Goal: Task Accomplishment & Management: Manage account settings

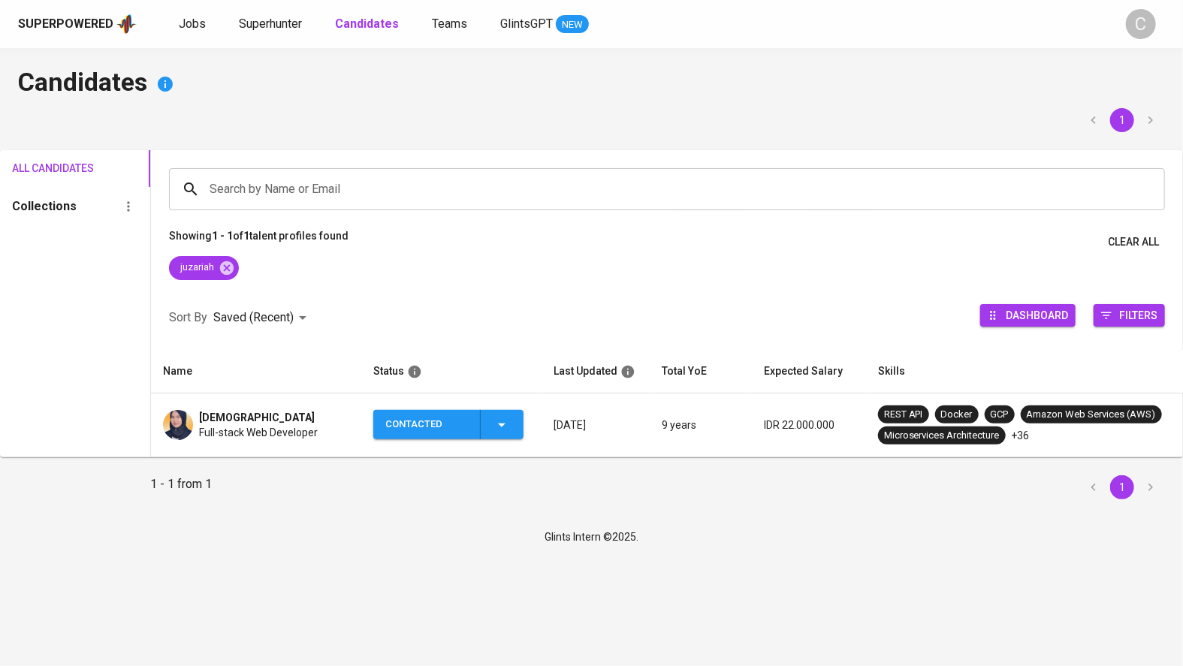
click at [506, 427] on icon "button" at bounding box center [502, 425] width 18 height 18
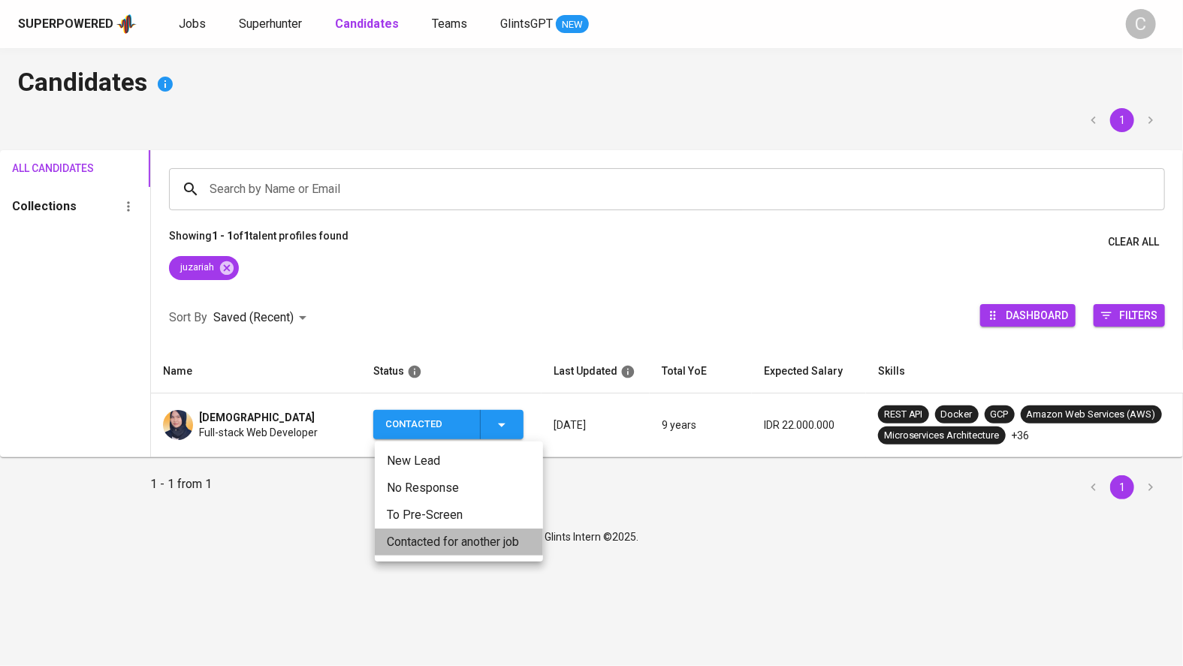
click at [475, 538] on li "Contacted for another job" at bounding box center [459, 542] width 168 height 27
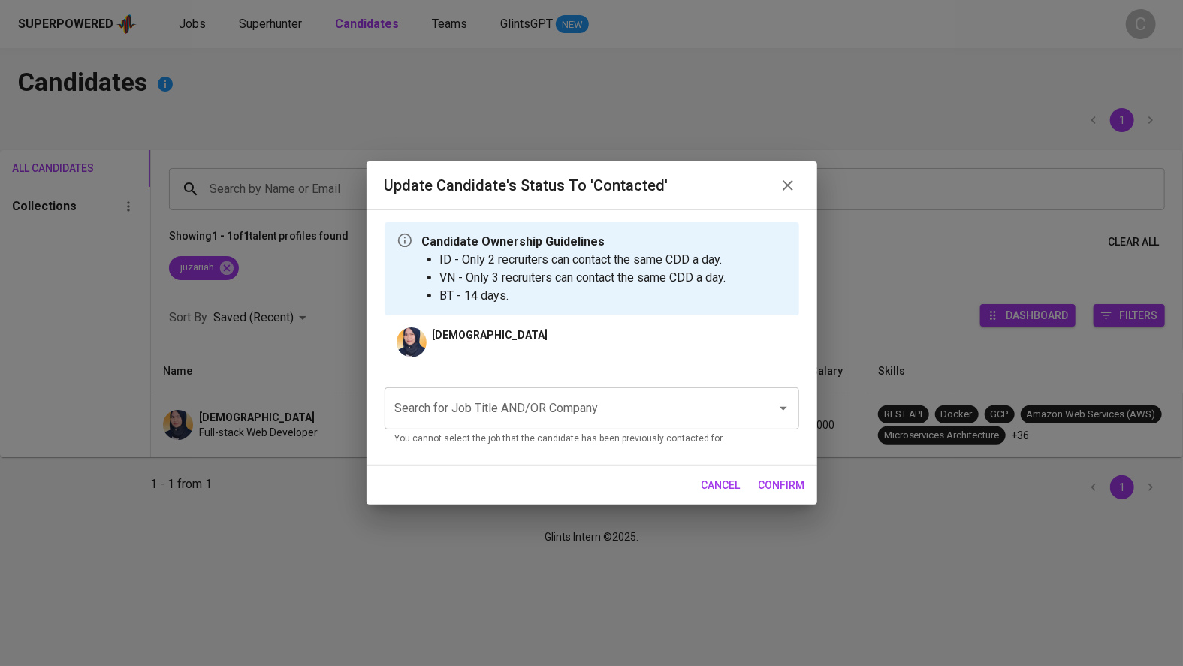
click at [260, 457] on div "Update Candidate's Status to 'Contacted' Candidate Ownership Guidelines ID - On…" at bounding box center [591, 333] width 1183 height 666
click at [255, 419] on div "Update Candidate's Status to 'Contacted' Candidate Ownership Guidelines ID - On…" at bounding box center [591, 333] width 1183 height 666
click at [779, 182] on icon "button" at bounding box center [788, 185] width 18 height 18
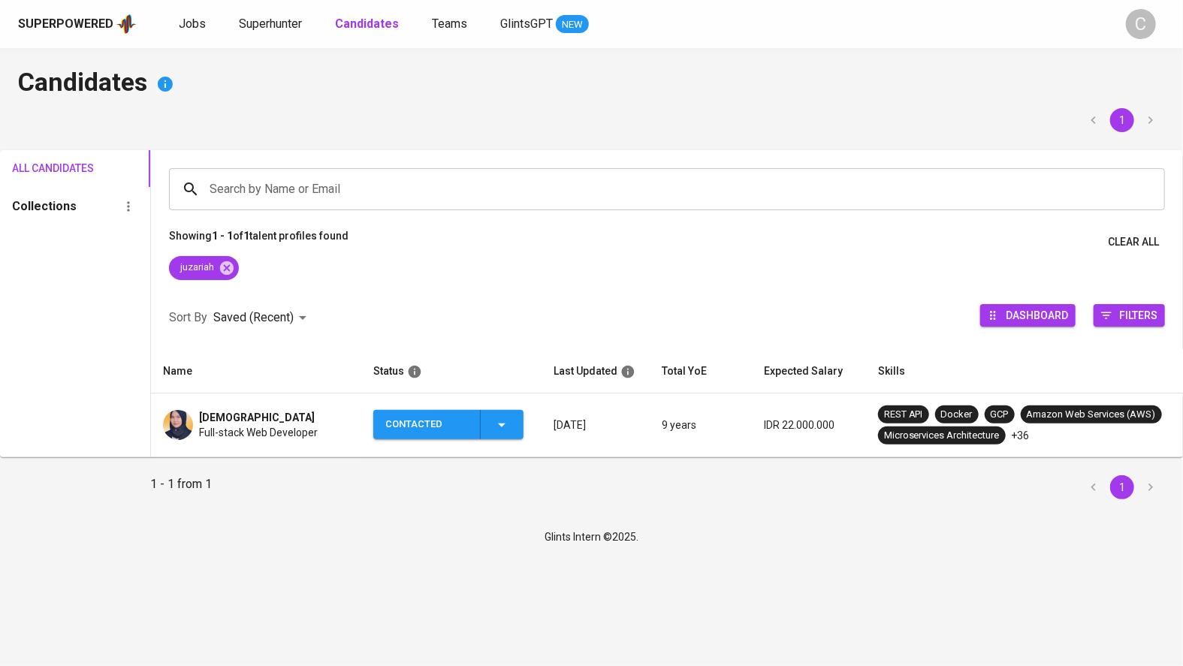
click at [266, 423] on div "[DEMOGRAPHIC_DATA]" at bounding box center [258, 417] width 119 height 15
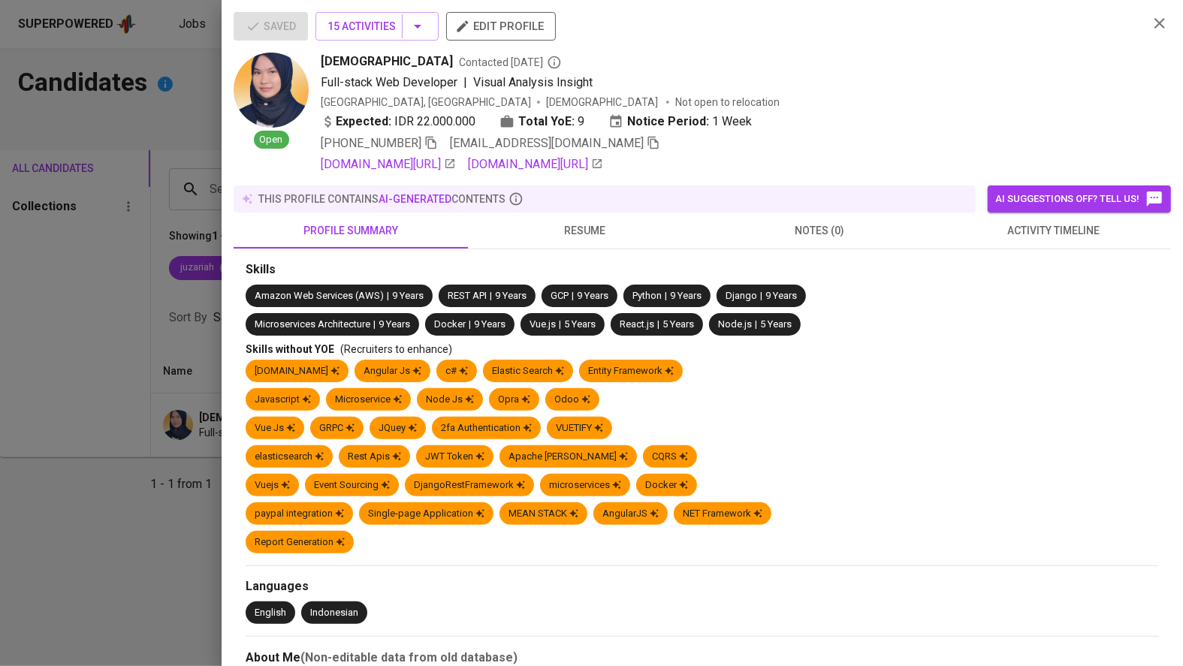
click at [177, 512] on div at bounding box center [591, 333] width 1183 height 666
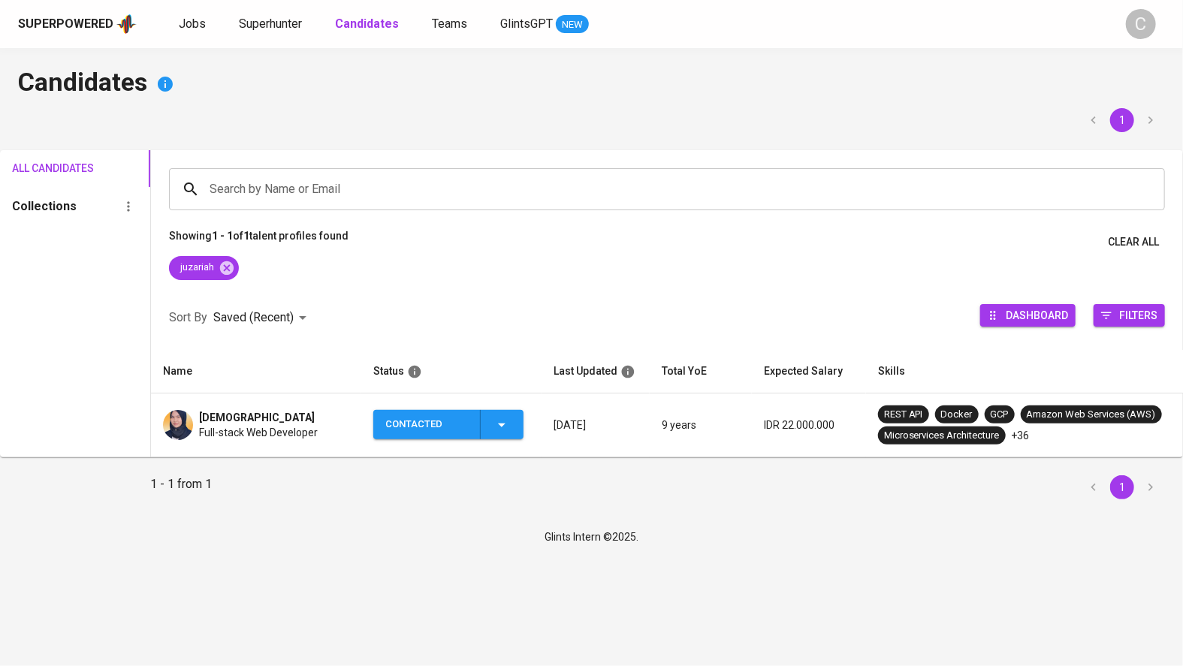
click at [497, 428] on icon "button" at bounding box center [502, 425] width 18 height 18
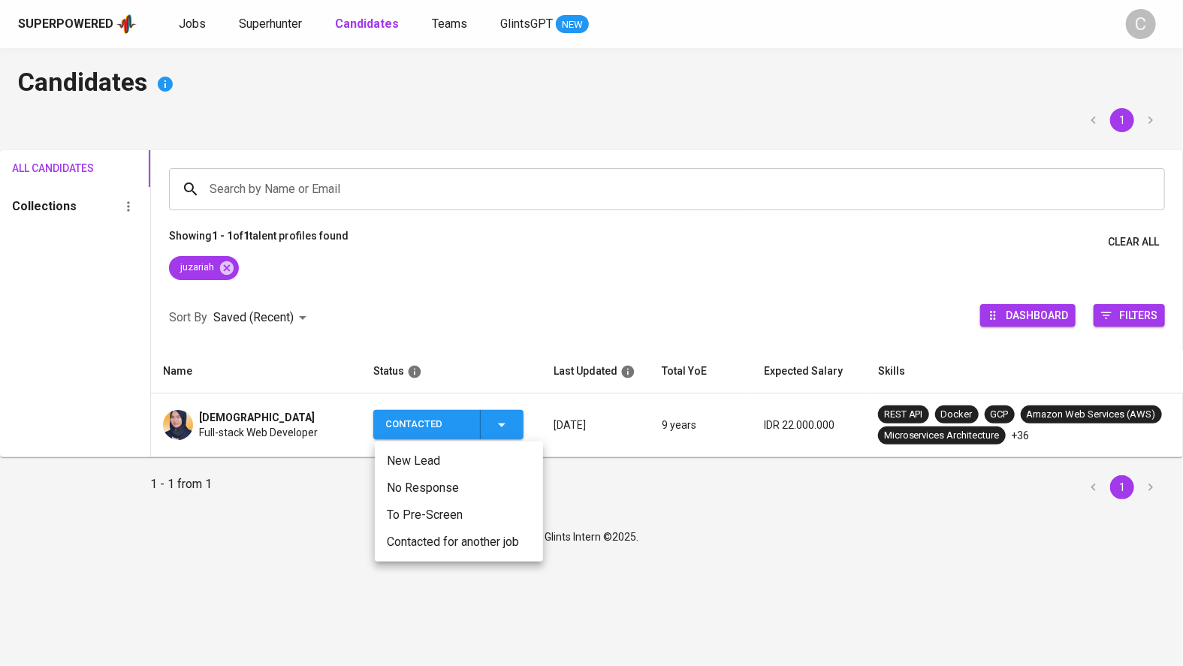
click at [424, 545] on li "Contacted for another job" at bounding box center [459, 542] width 168 height 27
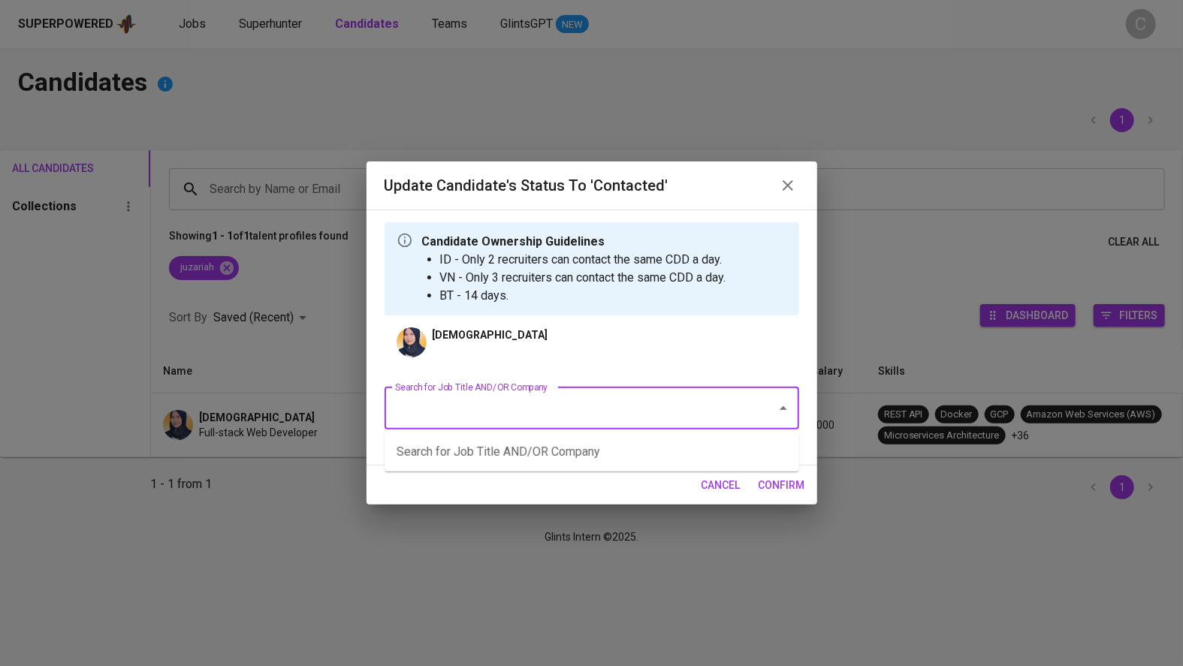
click at [497, 409] on input "Search for Job Title AND/OR Company" at bounding box center [570, 408] width 359 height 29
type input "a"
click at [496, 493] on ul "Business Analyst (NTUC LearningHub) Fullstack Developer (NTUC LearningHub)" at bounding box center [591, 466] width 415 height 66
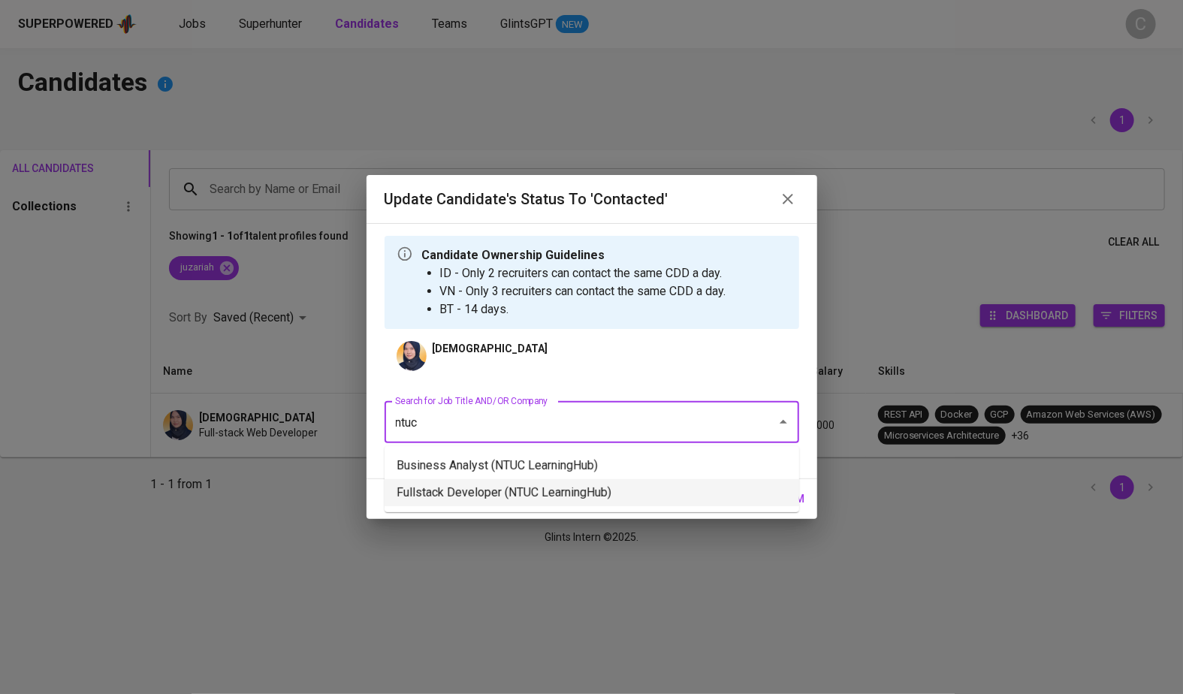
click at [673, 490] on li "Fullstack Developer (NTUC LearningHub)" at bounding box center [591, 492] width 415 height 27
type input "ntuc"
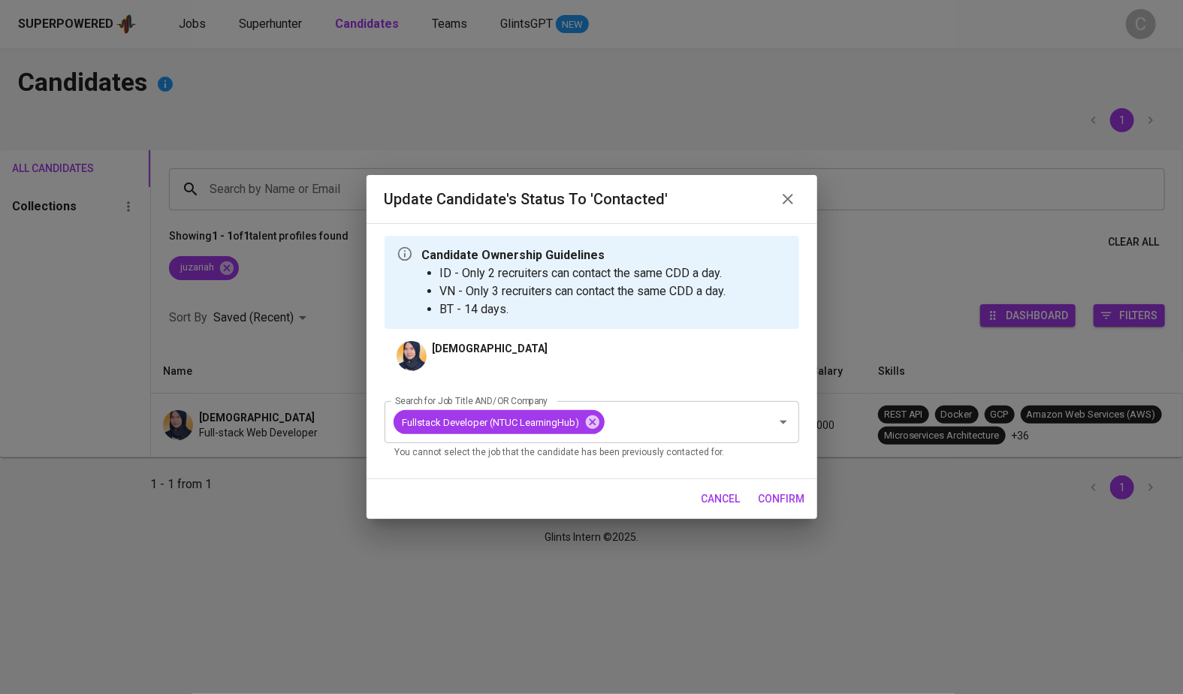
click at [784, 497] on span "confirm" at bounding box center [781, 499] width 47 height 19
